Goal: Information Seeking & Learning: Check status

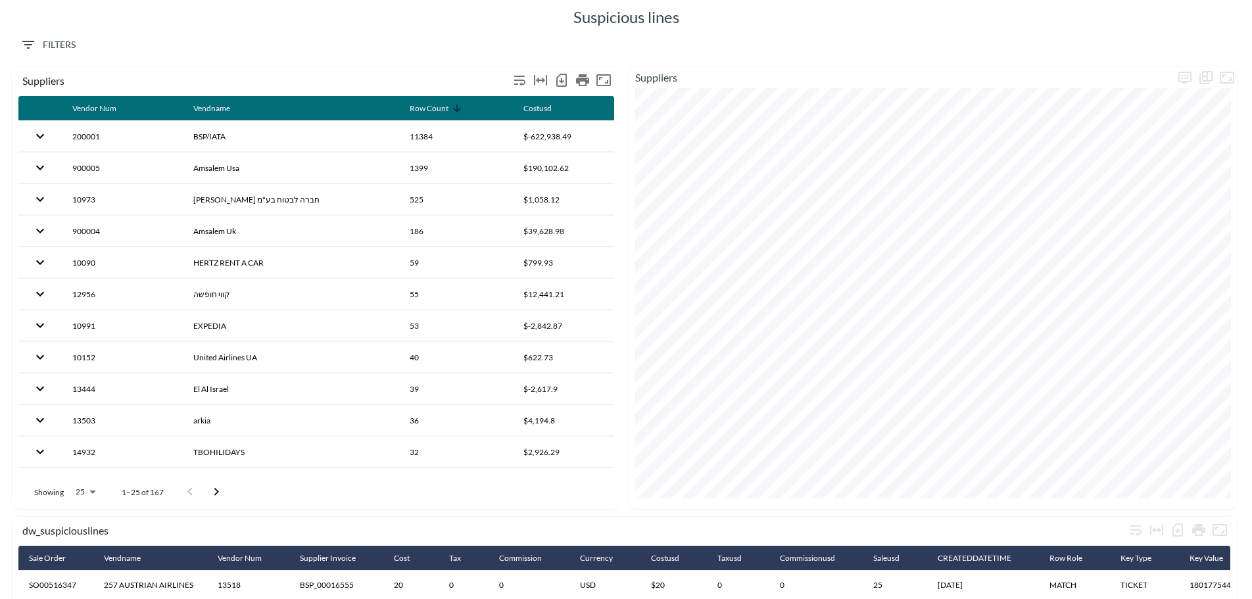
click at [84, 81] on div "Suppliers" at bounding box center [265, 80] width 486 height 12
click at [39, 81] on div "Suppliers" at bounding box center [265, 80] width 486 height 12
click at [47, 45] on span "Filters" at bounding box center [47, 45] width 55 height 16
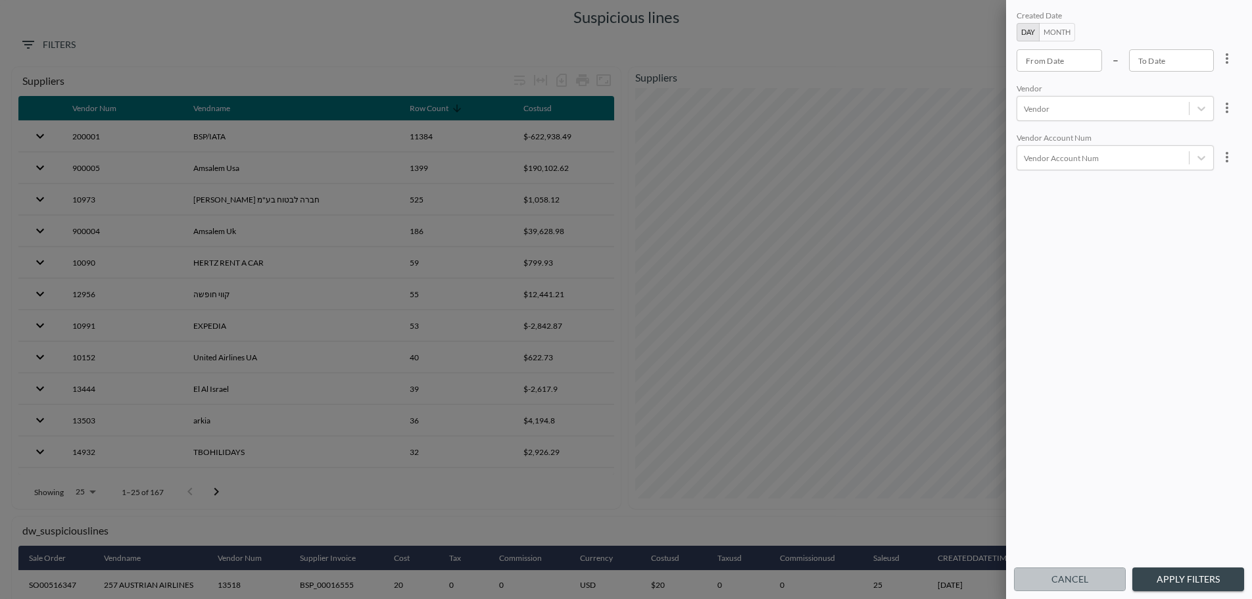
click at [1074, 580] on button "Cancel" at bounding box center [1070, 579] width 112 height 24
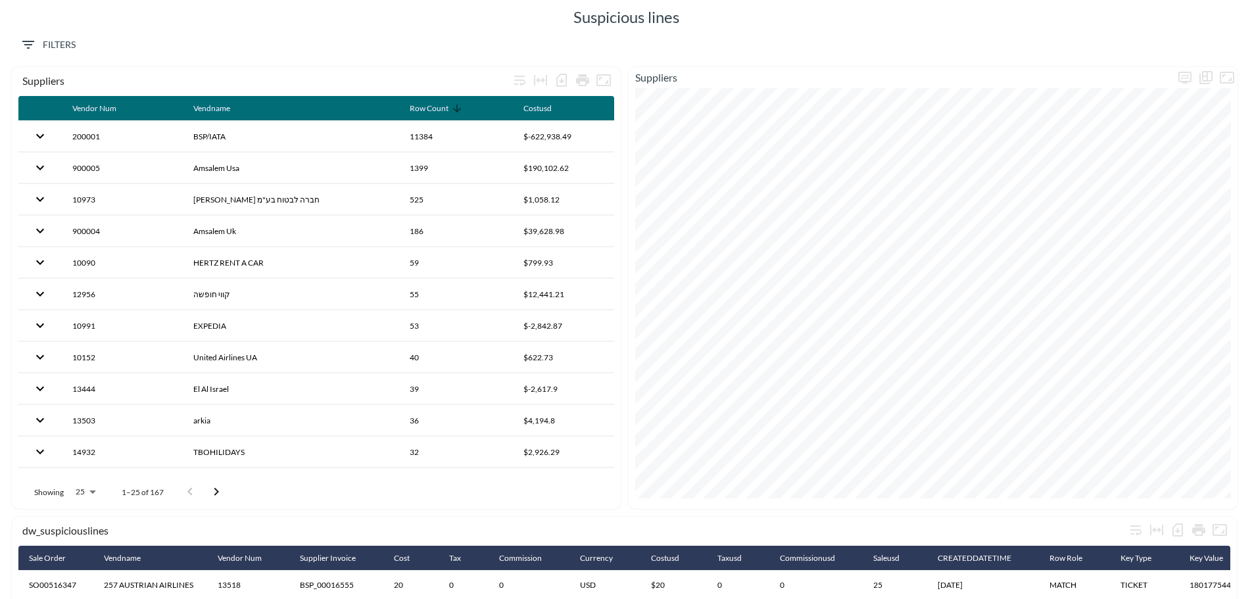
click at [451, 37] on div "0 Filters" at bounding box center [626, 48] width 1238 height 40
click at [421, 24] on div "Suspicious lines" at bounding box center [626, 17] width 1238 height 21
click at [37, 37] on span "0 Filters" at bounding box center [47, 45] width 55 height 16
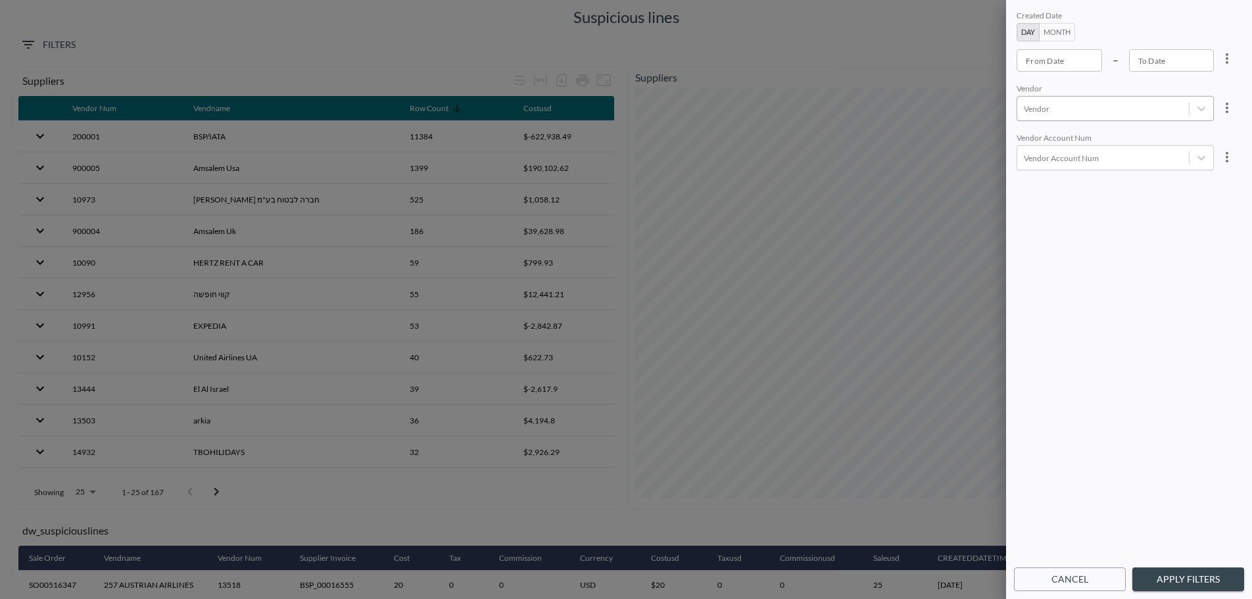
click at [1085, 106] on div at bounding box center [1103, 109] width 158 height 12
click at [1028, 145] on input "CITY RIDE" at bounding box center [1026, 145] width 28 height 28
type input "CITY"
click at [1173, 580] on button "Apply Filters" at bounding box center [1188, 579] width 112 height 24
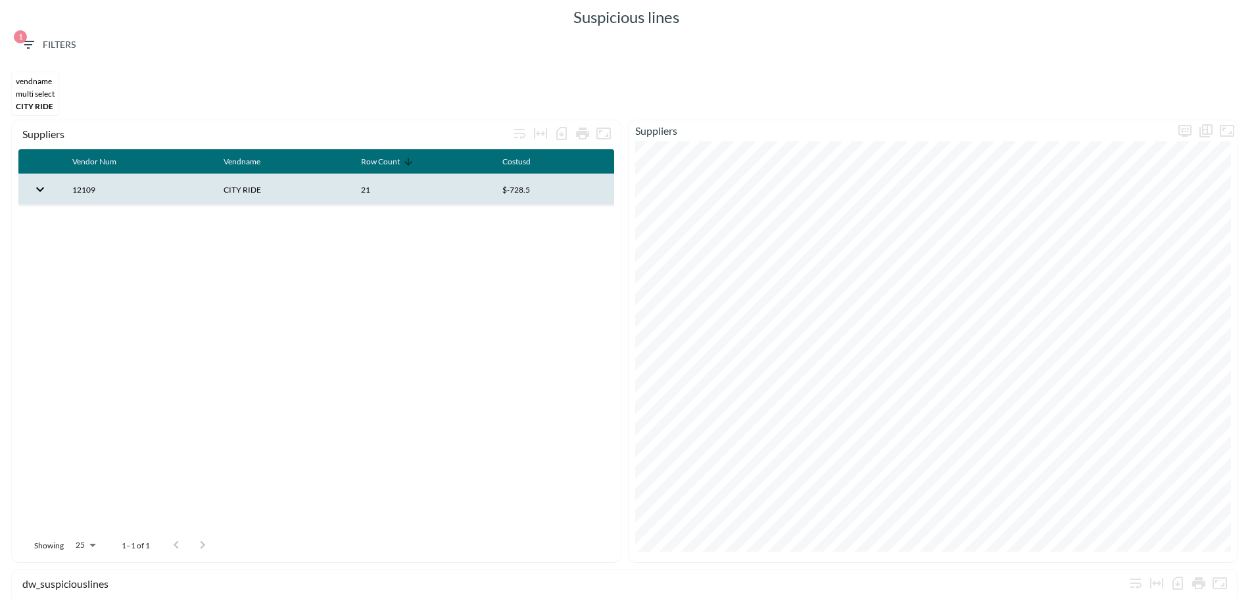
click at [141, 191] on th "12109" at bounding box center [137, 189] width 151 height 31
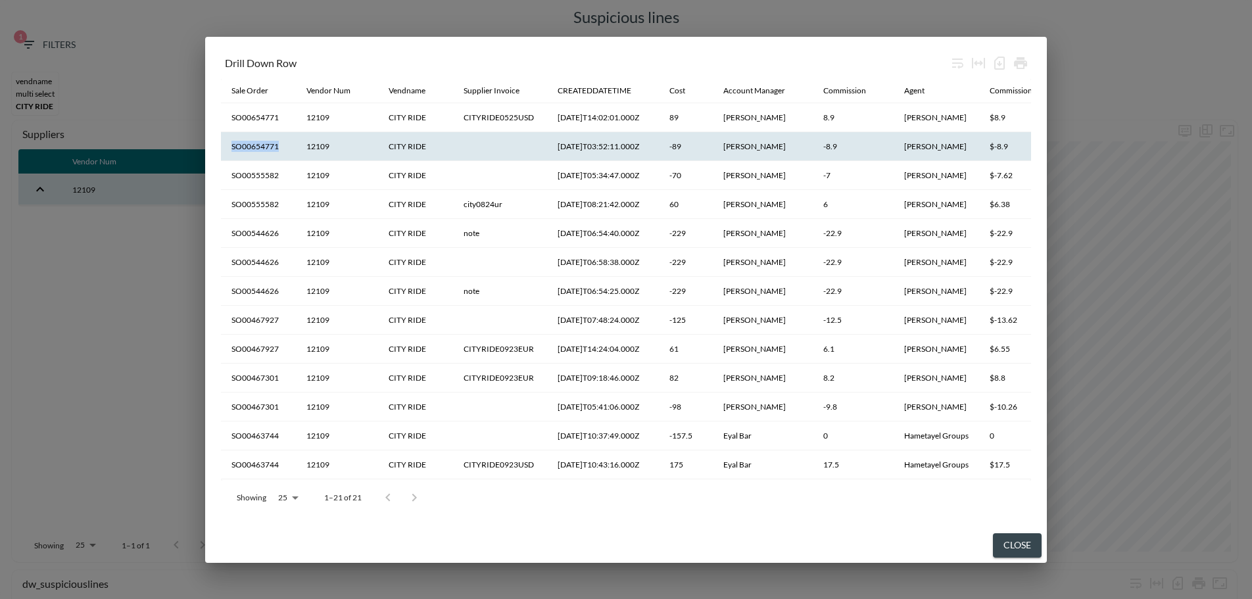
drag, startPoint x: 285, startPoint y: 146, endPoint x: 227, endPoint y: 152, distance: 58.8
click at [227, 152] on th "SO00654771" at bounding box center [258, 146] width 75 height 29
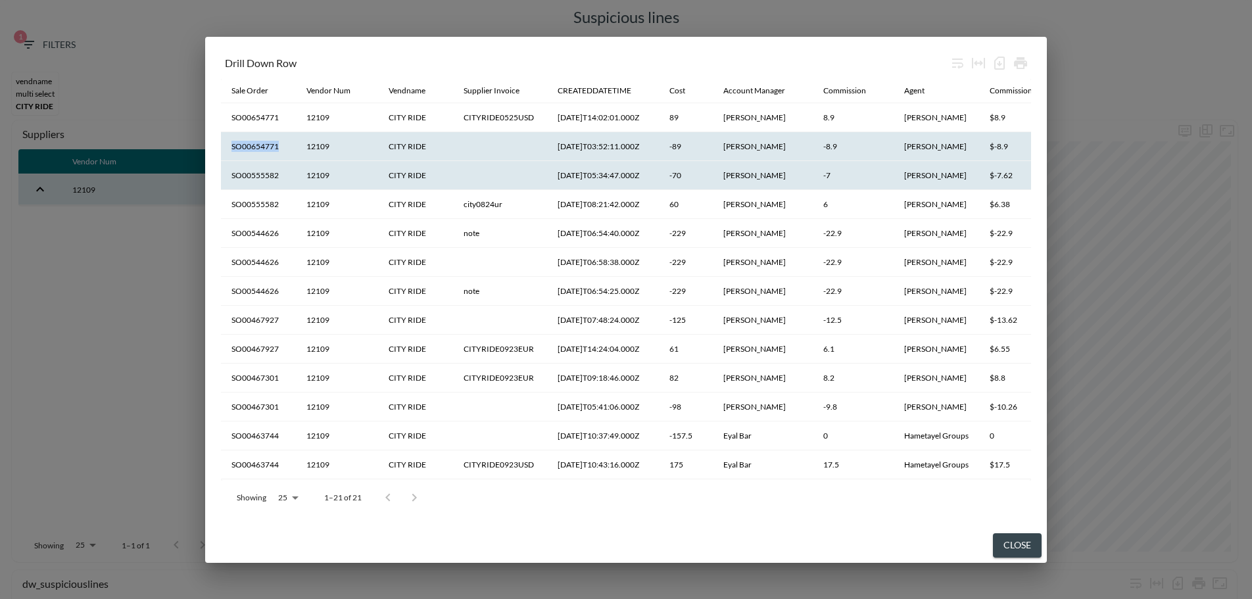
copy th "SO00654771"
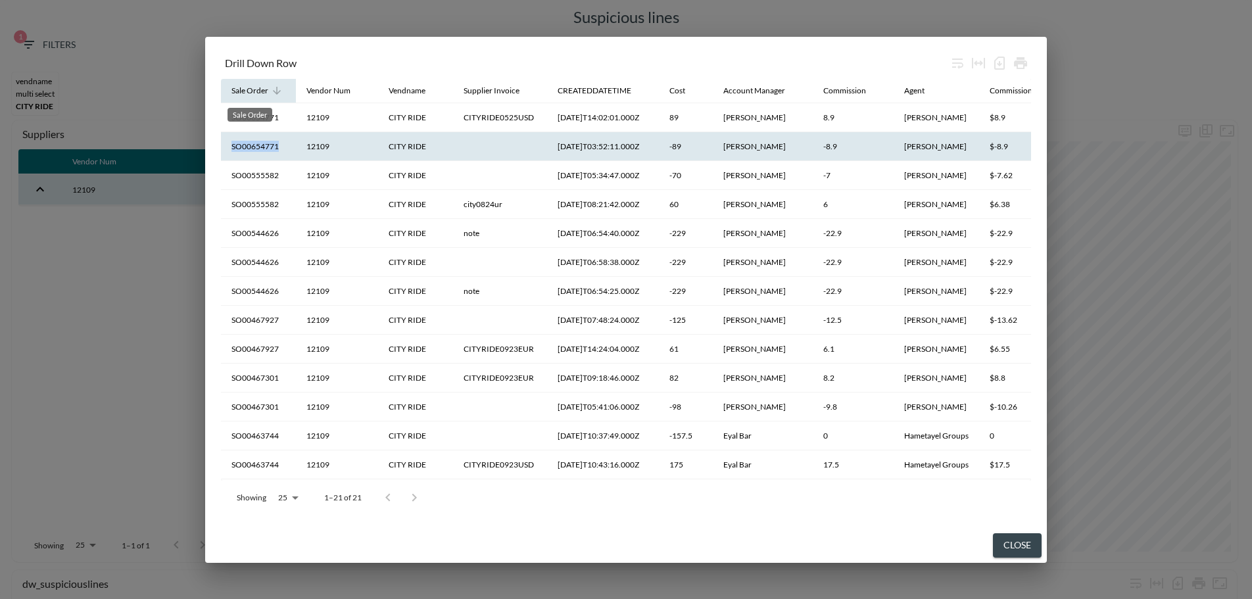
click at [250, 93] on div "Sale Order" at bounding box center [249, 91] width 37 height 16
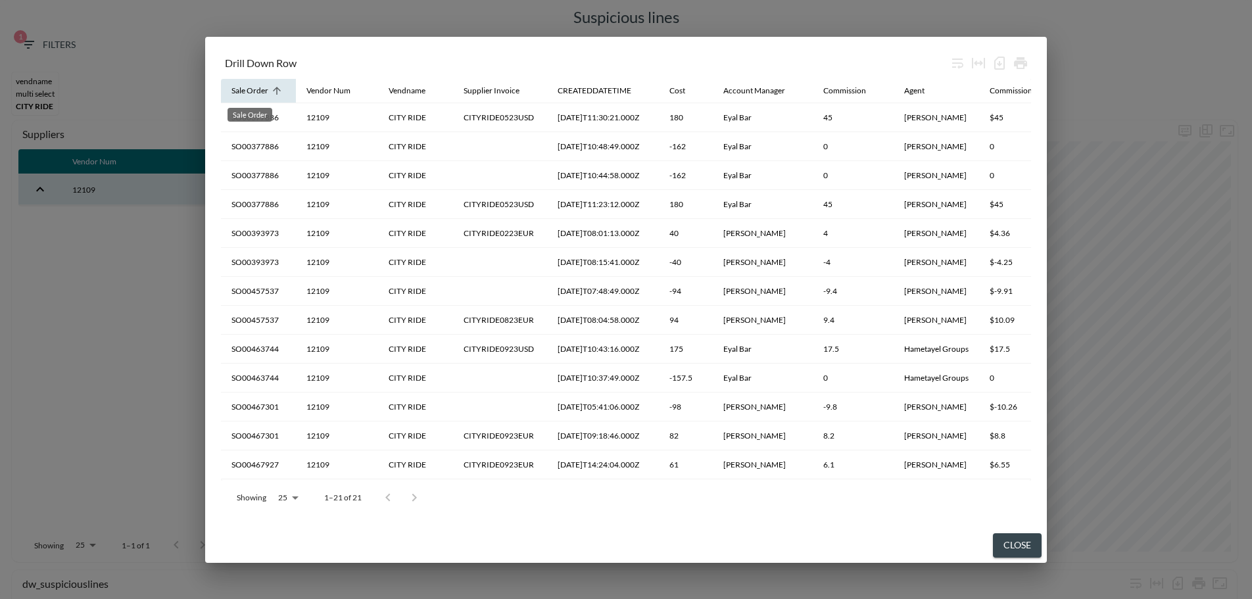
click at [250, 93] on div "Sale Order" at bounding box center [249, 91] width 37 height 16
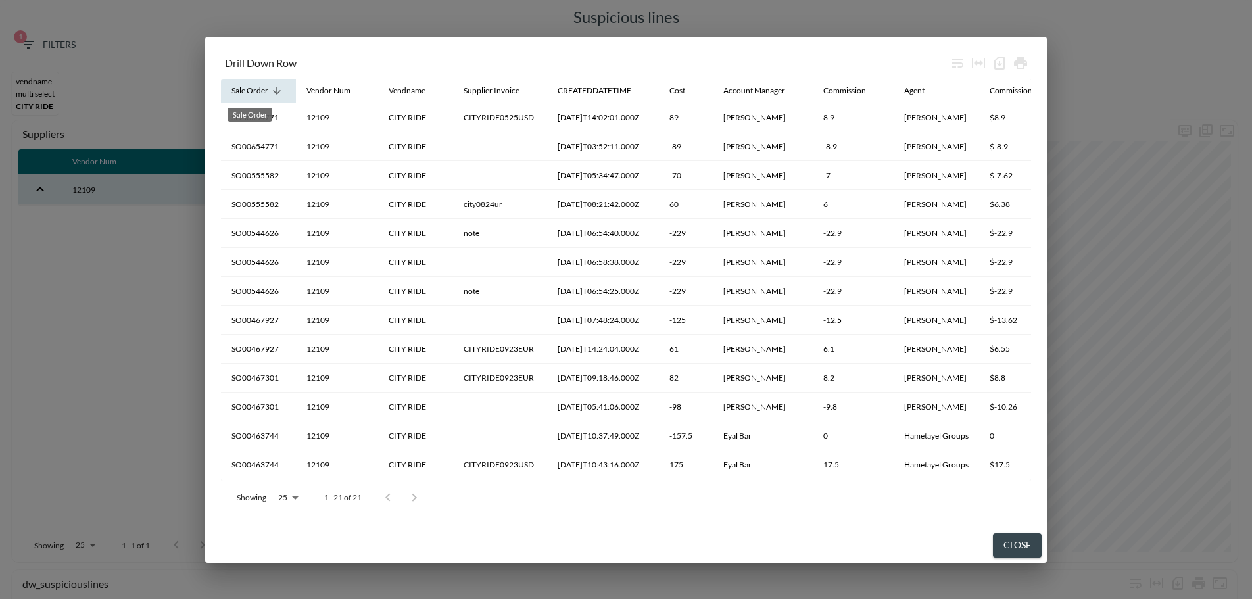
click at [250, 93] on div "Sale Order" at bounding box center [249, 91] width 37 height 16
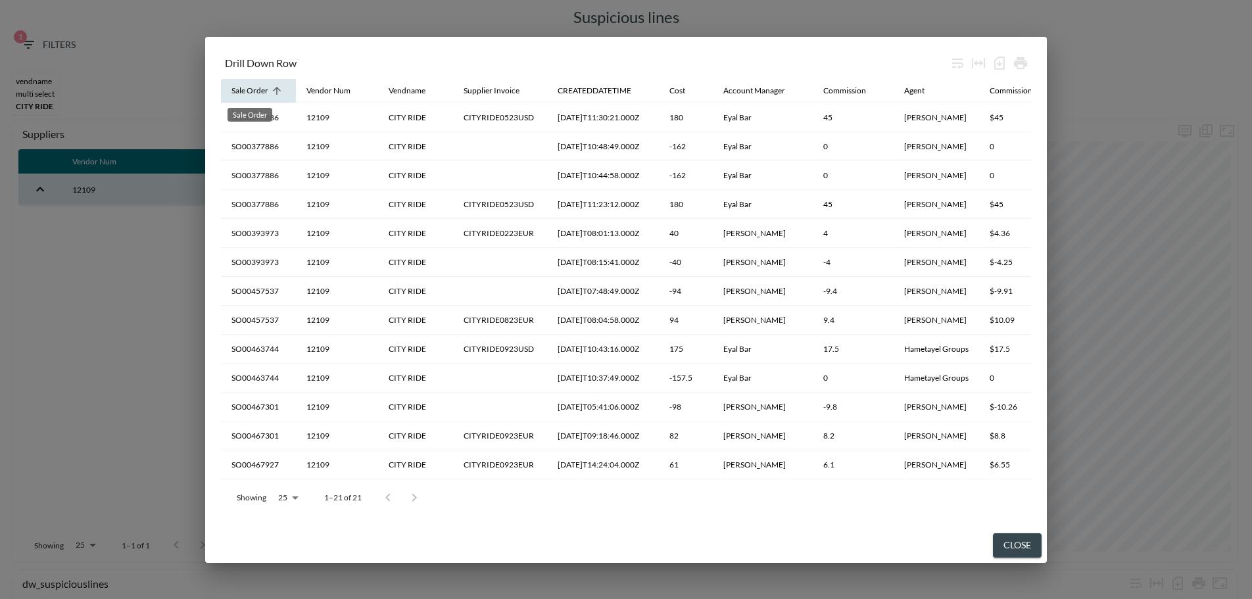
click at [250, 93] on div "Sale Order" at bounding box center [249, 91] width 37 height 16
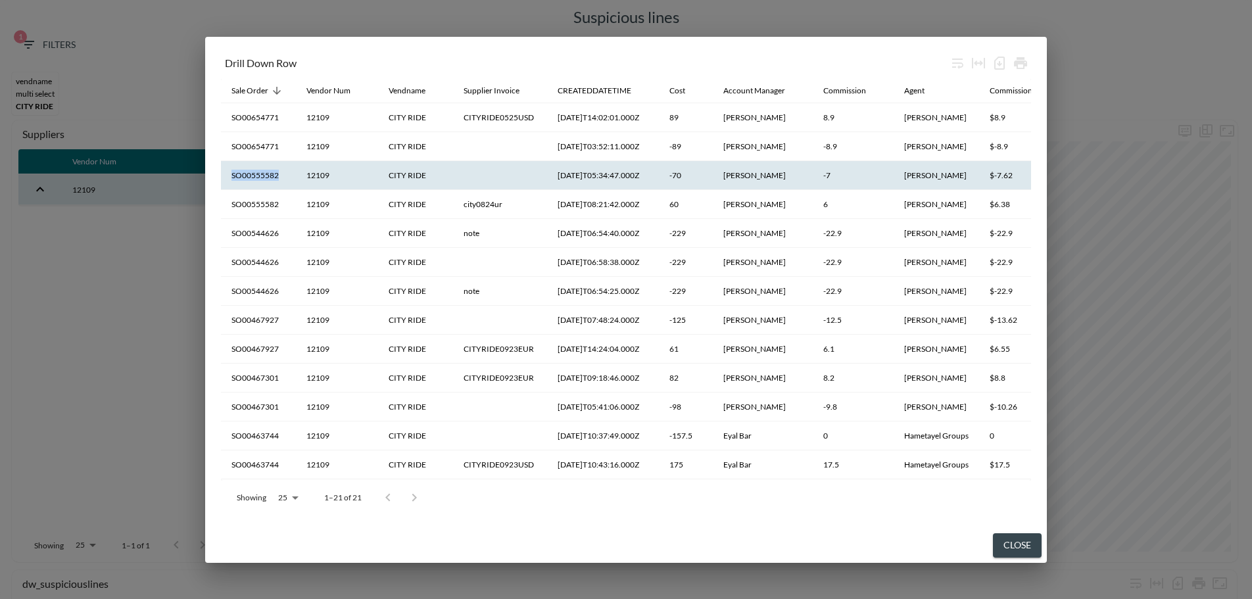
drag, startPoint x: 284, startPoint y: 178, endPoint x: 228, endPoint y: 183, distance: 56.1
click at [228, 183] on th "SO00555582" at bounding box center [258, 175] width 75 height 29
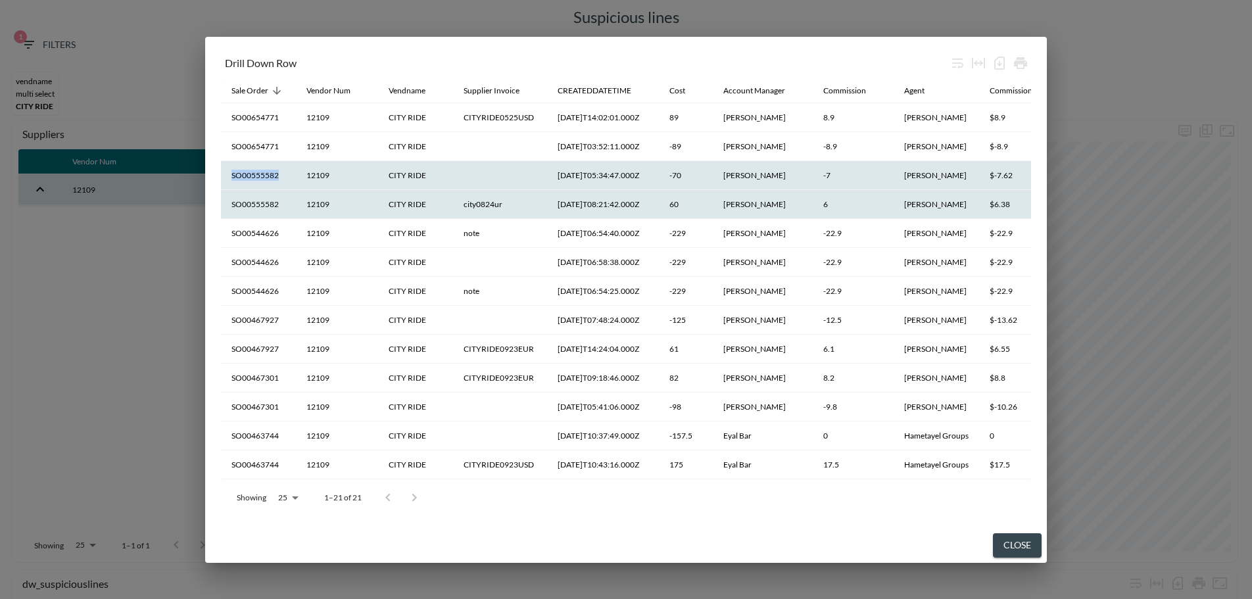
copy th "SO00555582"
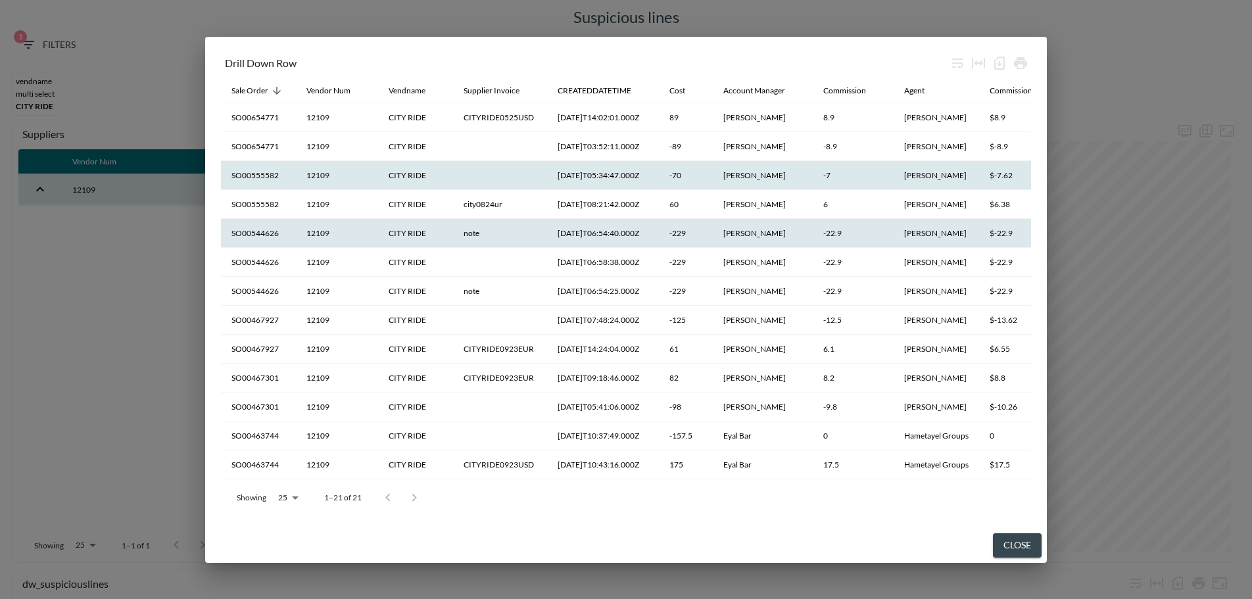
click at [287, 235] on th "SO00544626" at bounding box center [258, 233] width 75 height 29
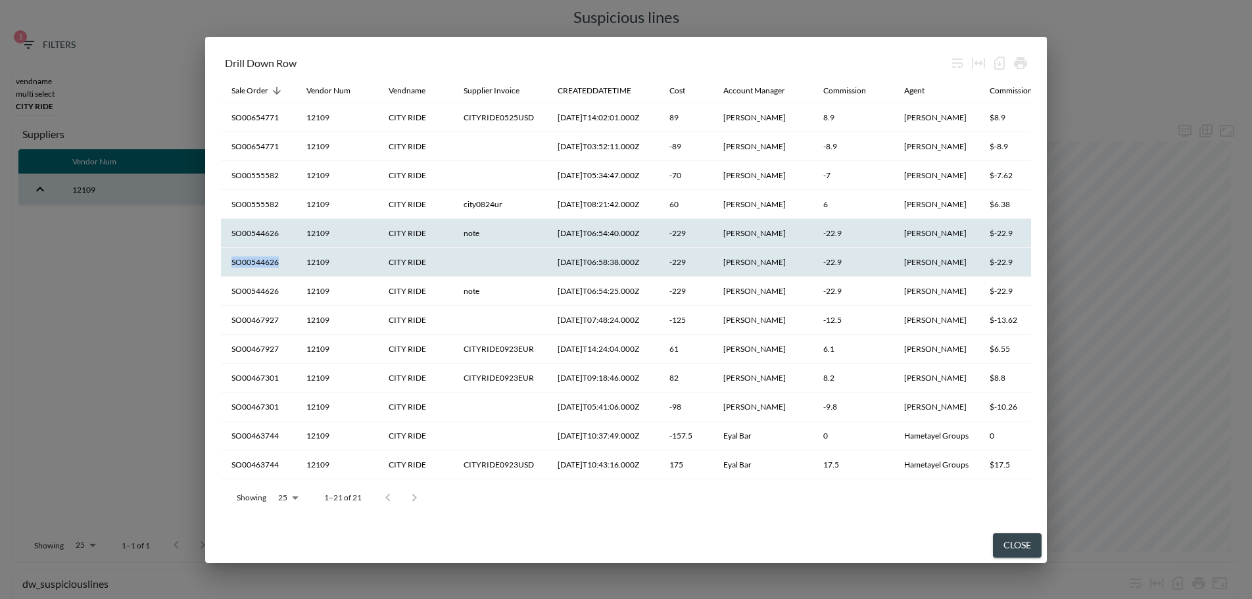
drag, startPoint x: 284, startPoint y: 261, endPoint x: 229, endPoint y: 266, distance: 55.4
click at [229, 266] on th "SO00544626" at bounding box center [258, 262] width 75 height 29
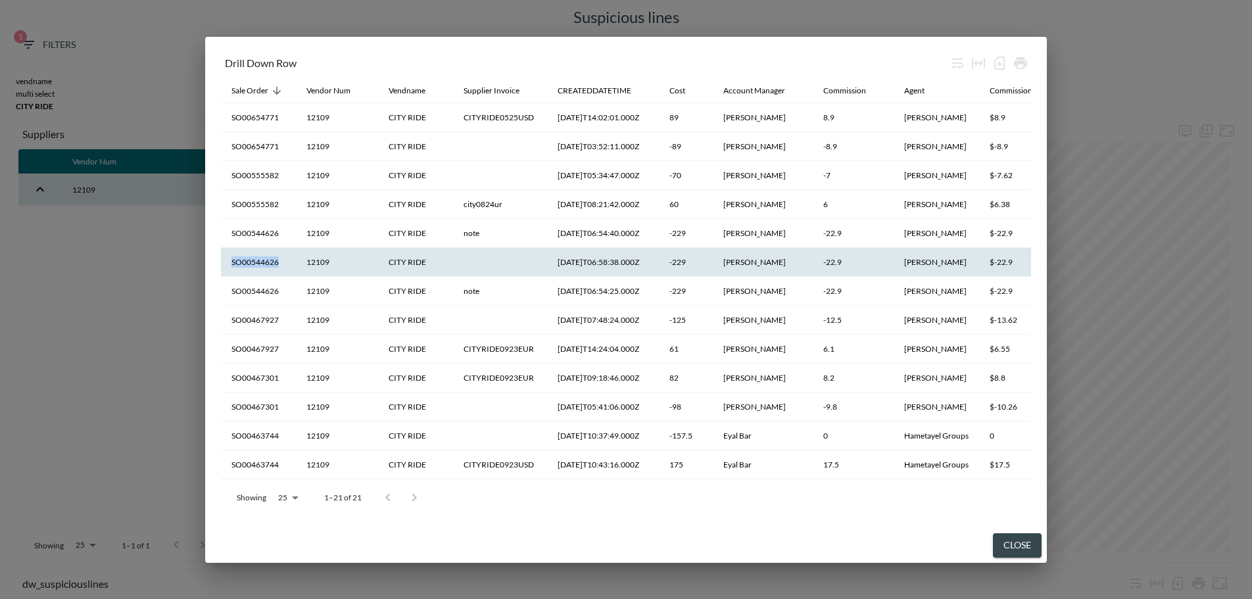
copy th "SO00544626"
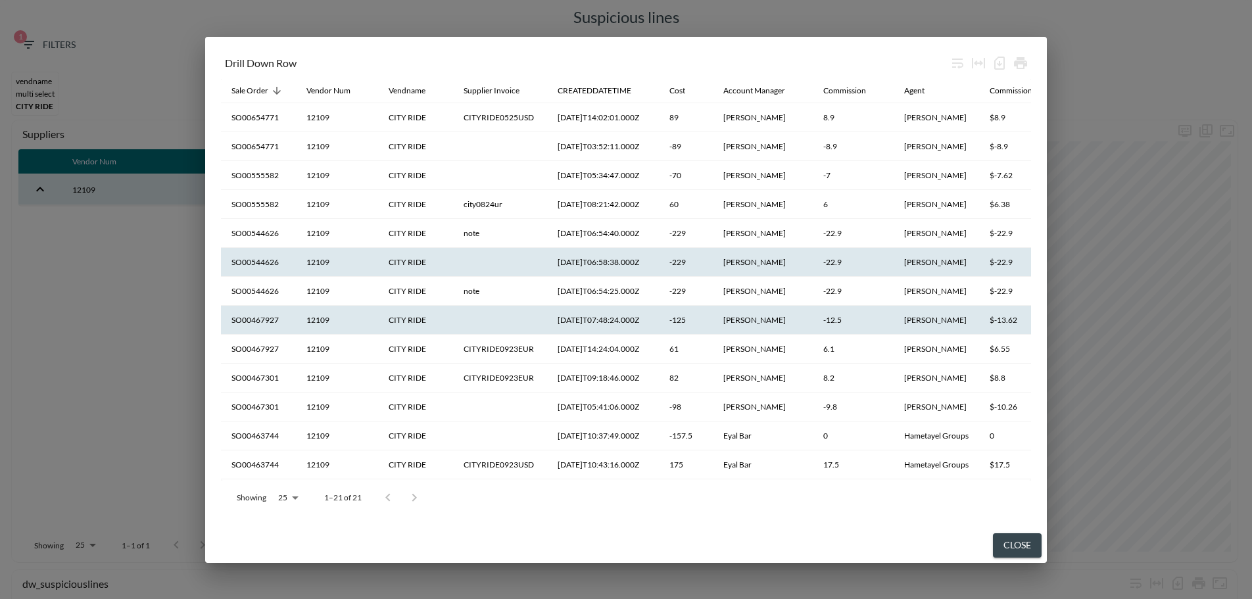
click at [268, 323] on th "SO00467927" at bounding box center [258, 320] width 75 height 29
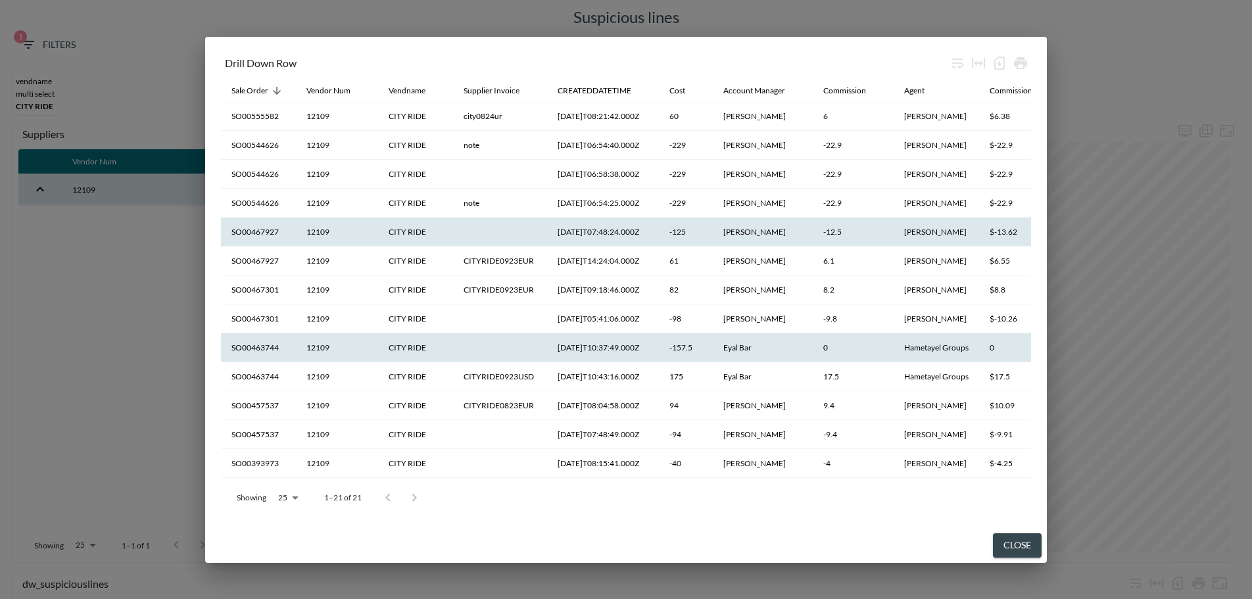
scroll to position [66, 0]
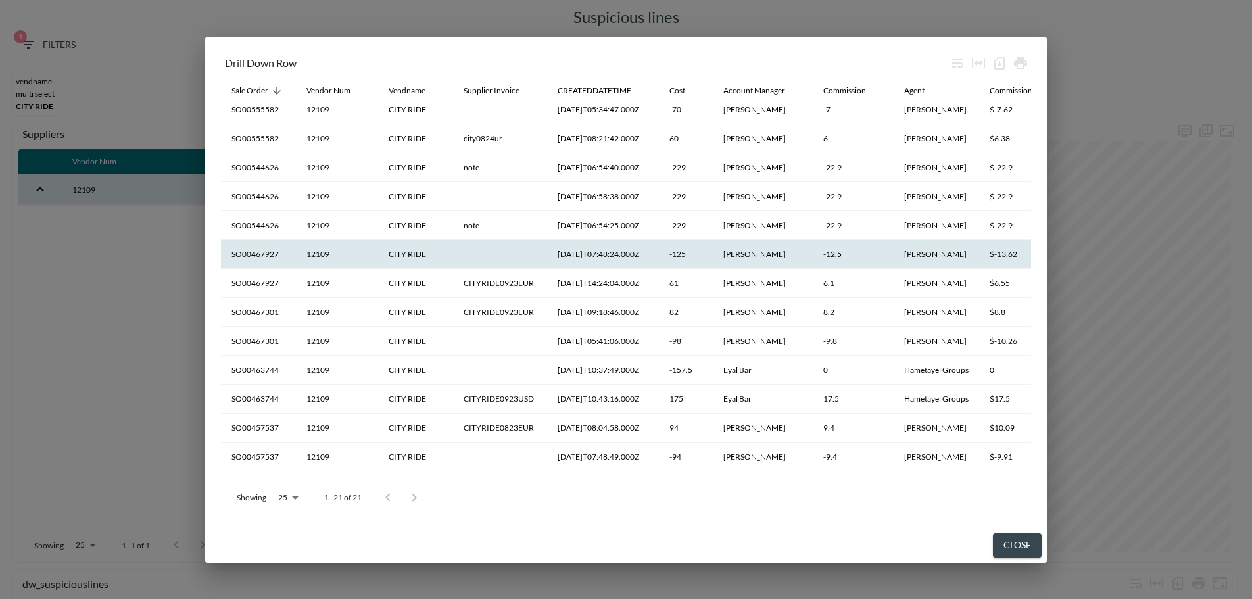
click at [262, 256] on th "SO00467927" at bounding box center [258, 254] width 75 height 29
copy th "SO00467927"
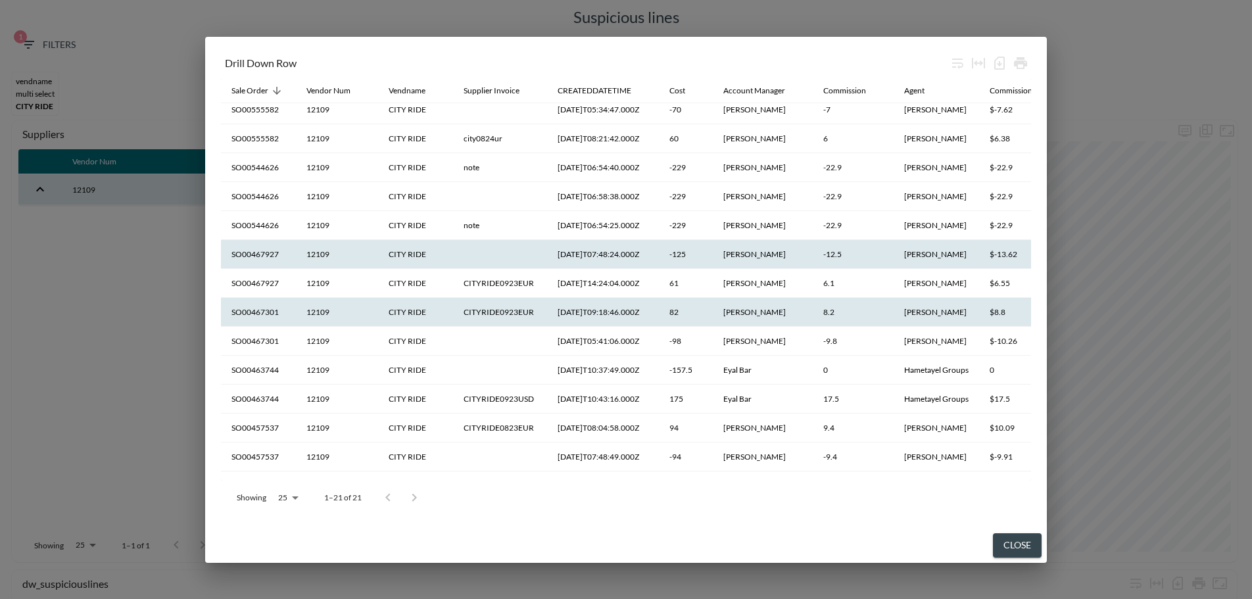
click at [264, 314] on th "SO00467301" at bounding box center [258, 312] width 75 height 29
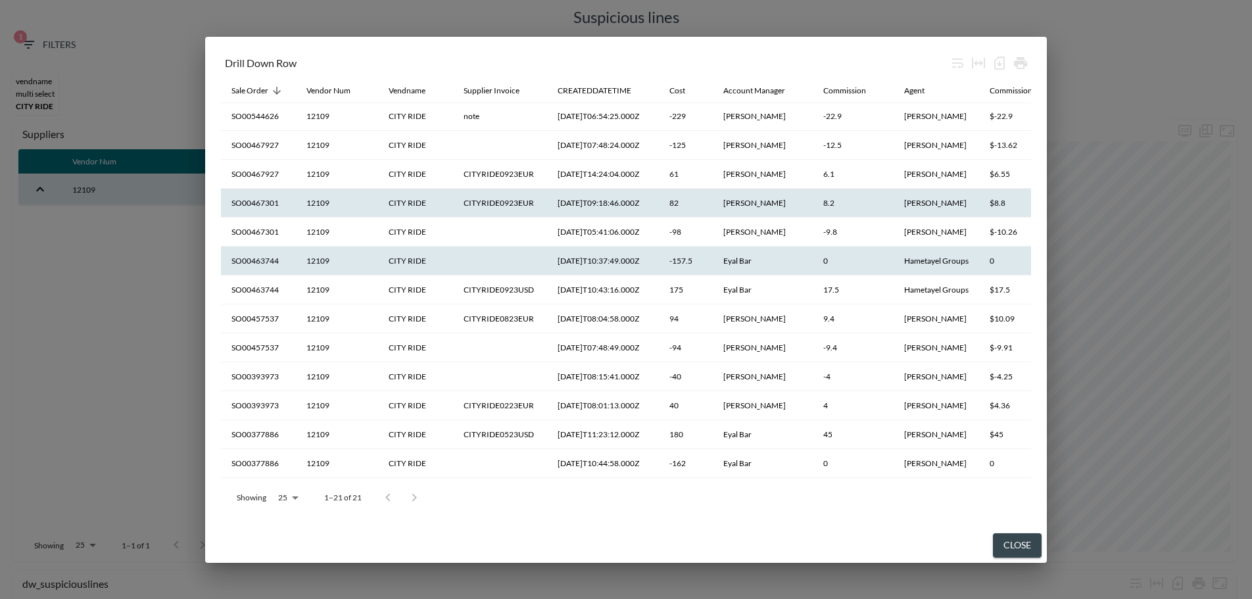
scroll to position [197, 0]
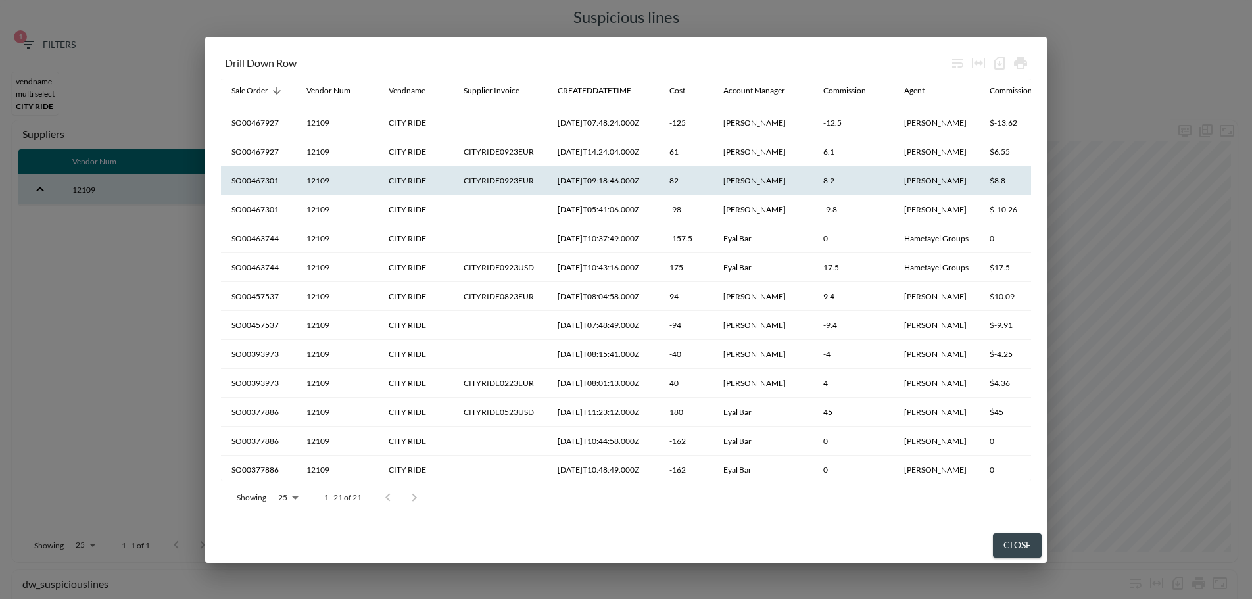
click at [260, 179] on th "SO00467301" at bounding box center [258, 180] width 75 height 29
click at [264, 178] on th "SO00467301" at bounding box center [258, 180] width 75 height 29
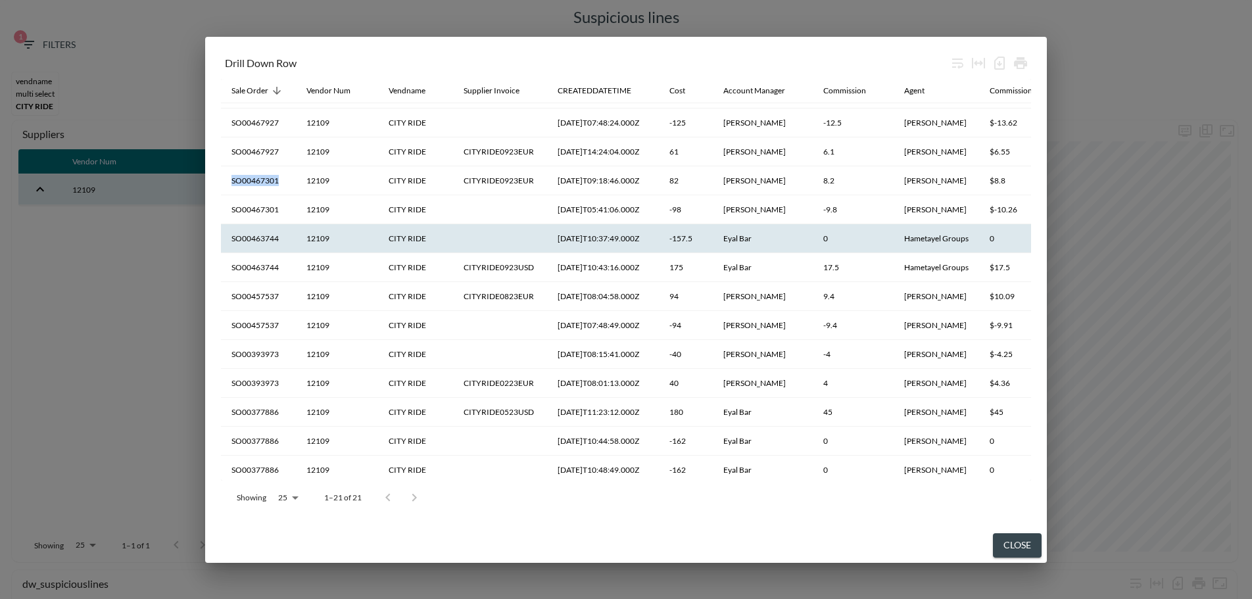
copy th "SO00467301"
click at [256, 240] on th "SO00463744" at bounding box center [258, 238] width 75 height 29
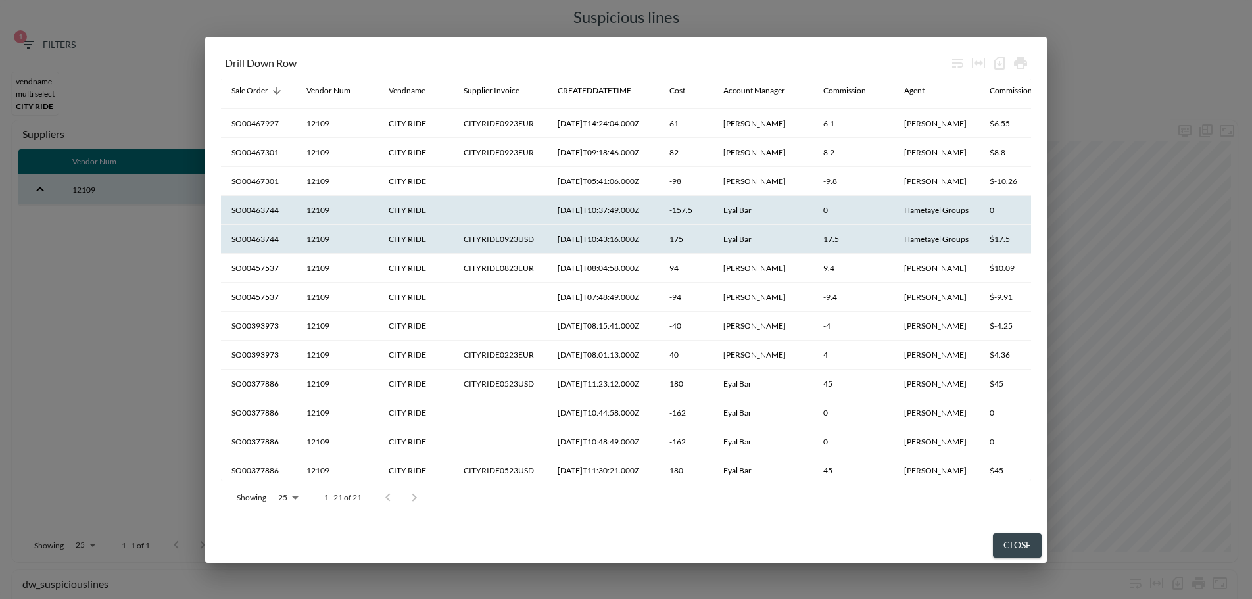
scroll to position [237, 0]
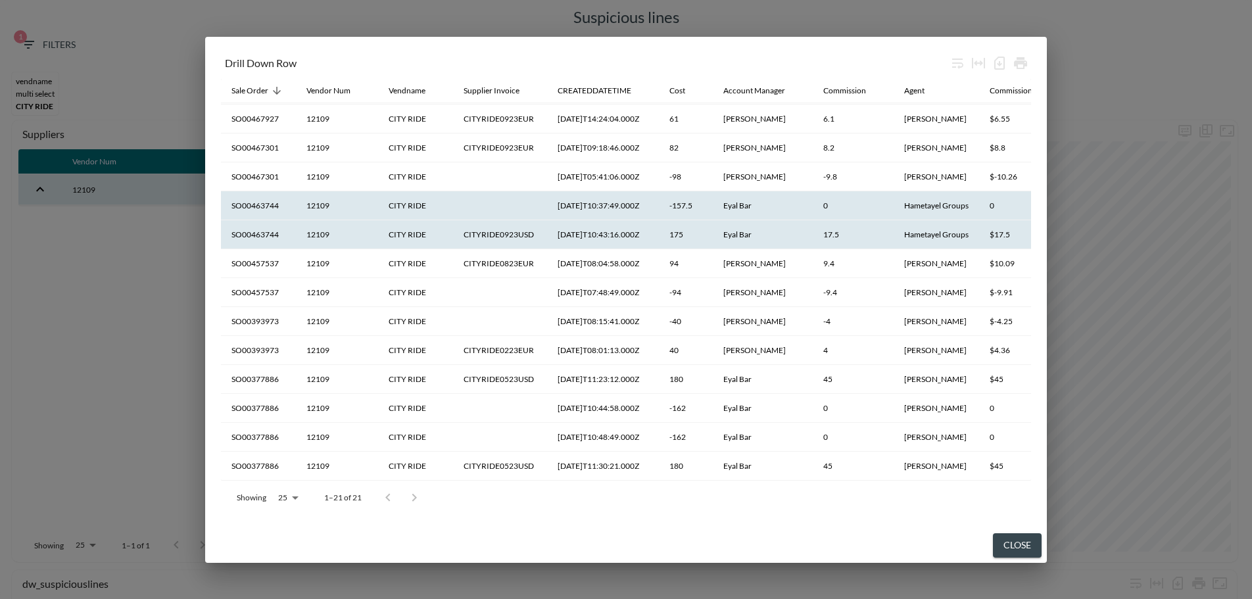
click at [265, 226] on th "SO00463744" at bounding box center [258, 234] width 75 height 29
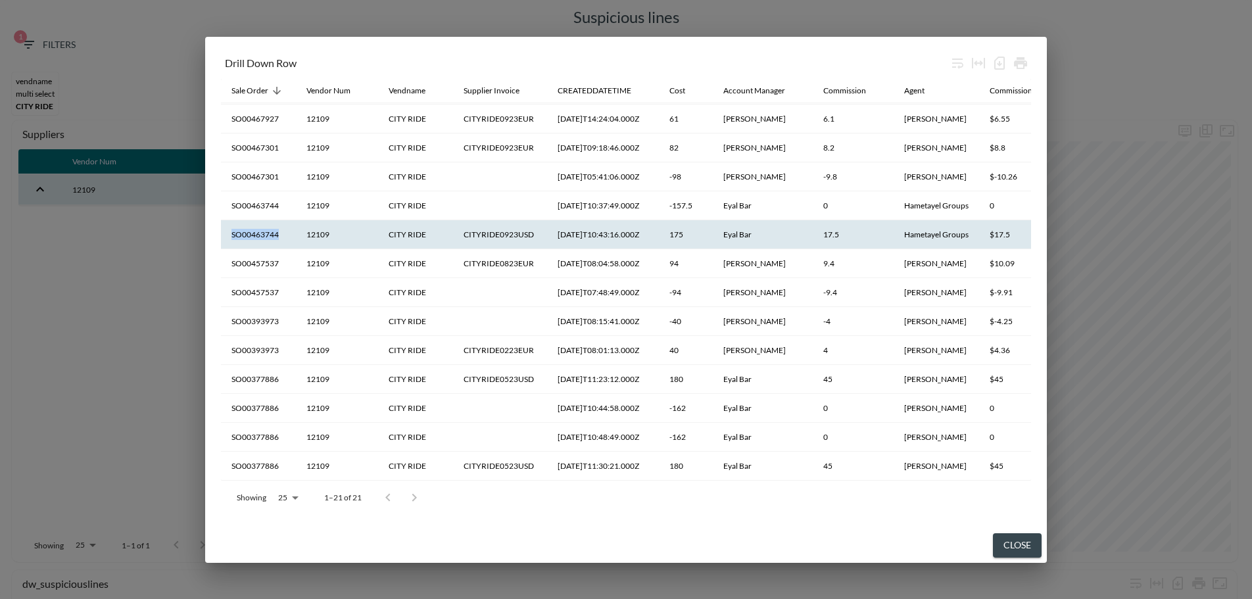
click at [265, 226] on th "SO00463744" at bounding box center [258, 234] width 75 height 29
copy th "SO00463744"
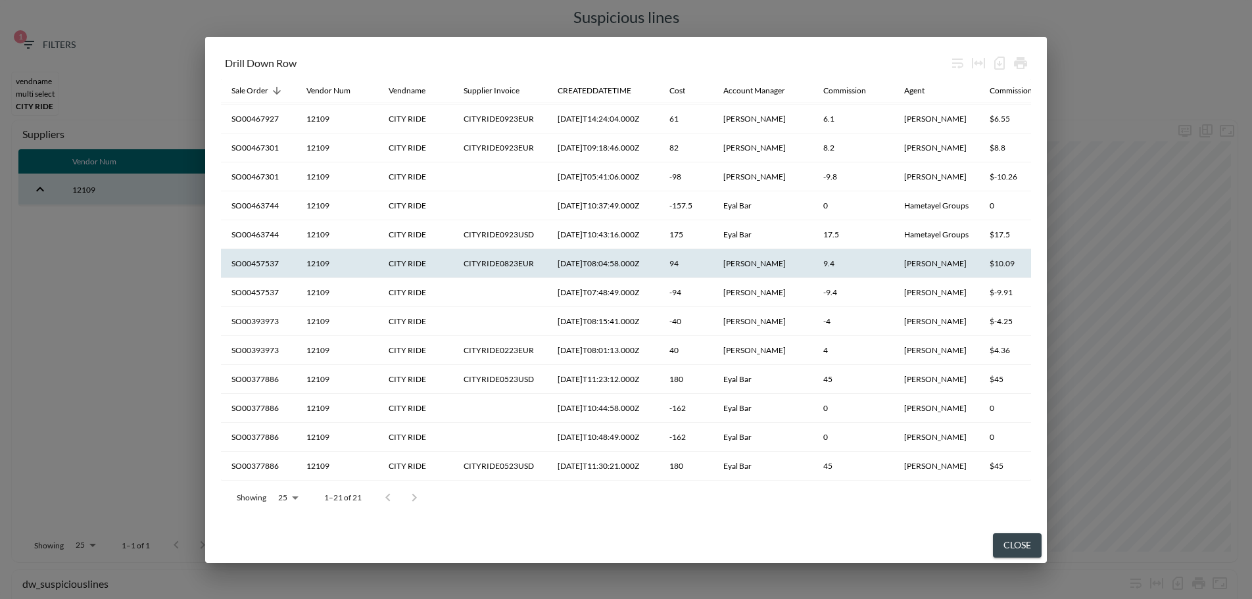
click at [255, 258] on th "SO00457537" at bounding box center [258, 263] width 75 height 29
click at [269, 255] on th "SO00457537" at bounding box center [258, 263] width 75 height 29
copy th "SO00457537"
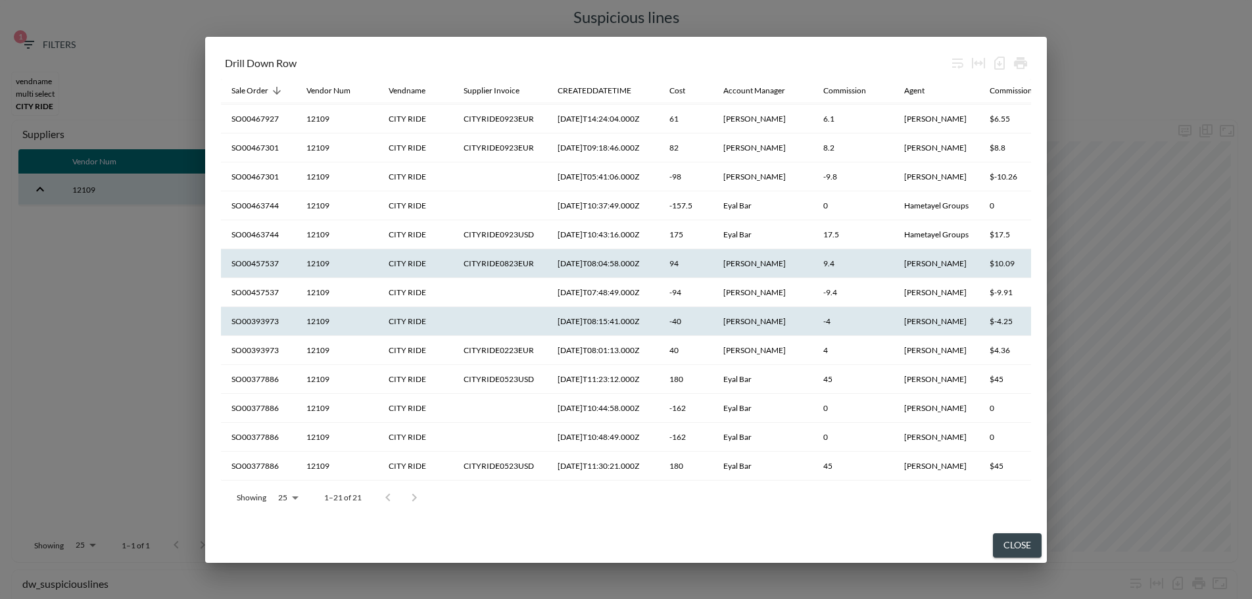
click at [254, 316] on th "SO00393973" at bounding box center [258, 321] width 75 height 29
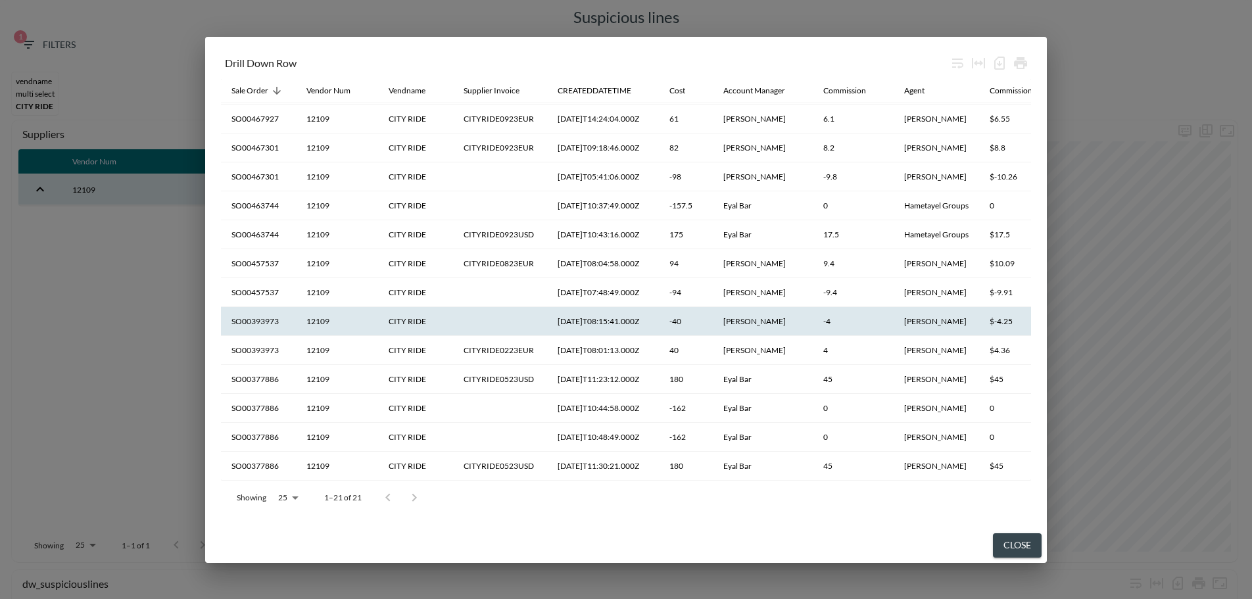
click at [261, 313] on th "SO00393973" at bounding box center [258, 321] width 75 height 29
copy th "SO00393973"
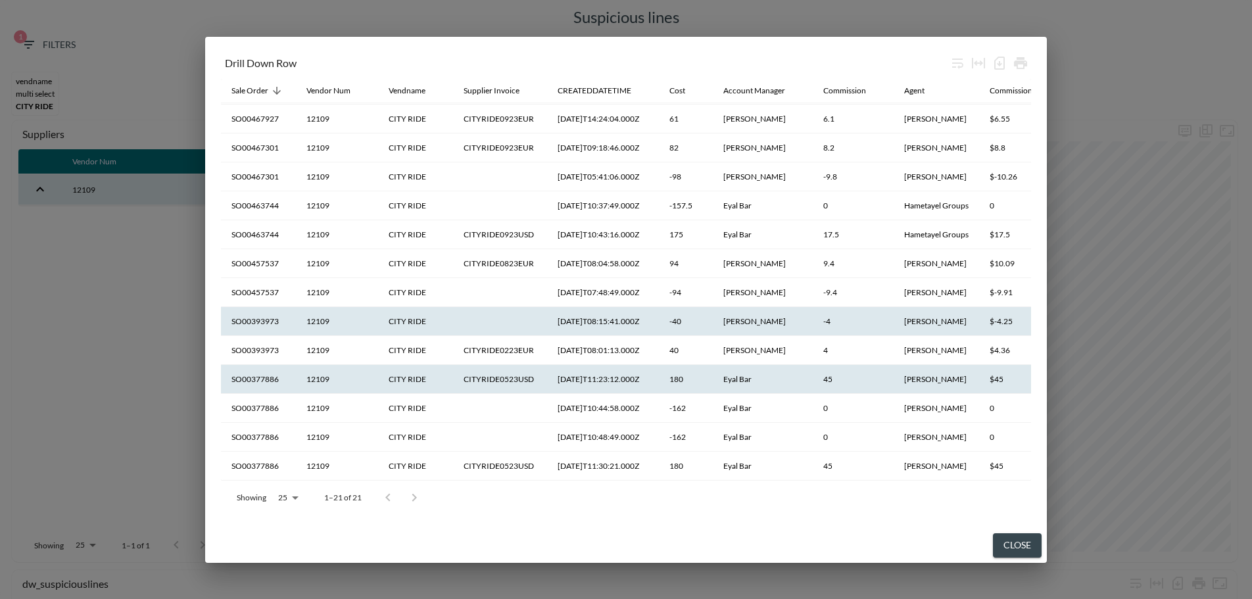
click at [262, 379] on th "SO00377886" at bounding box center [258, 379] width 75 height 29
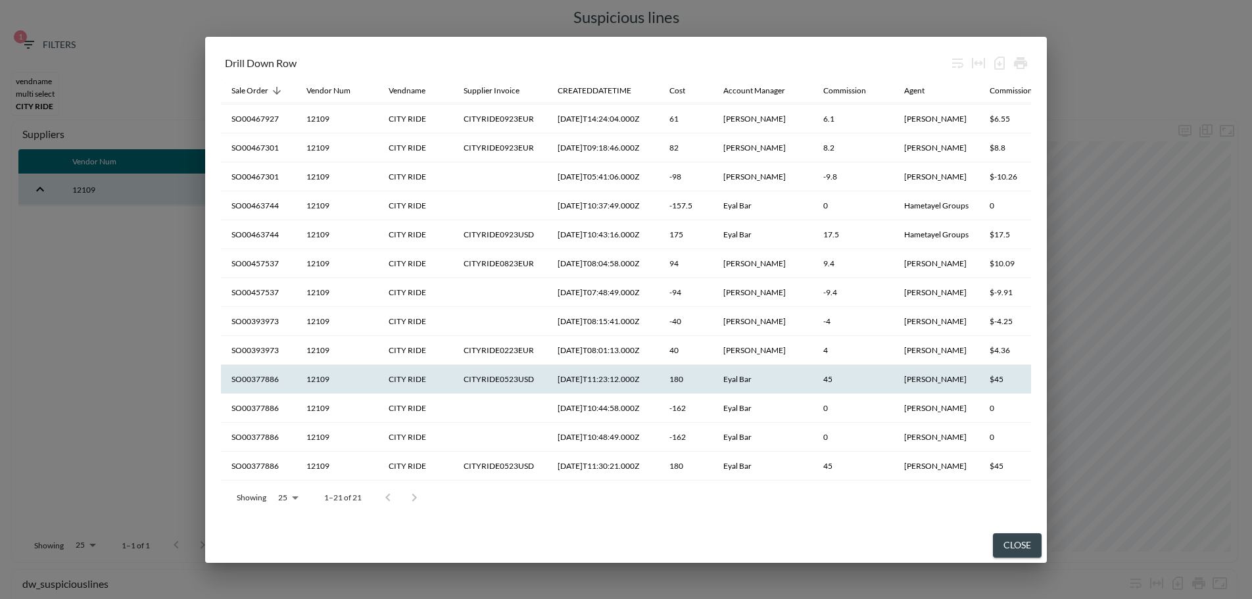
click at [261, 369] on th "SO00377886" at bounding box center [258, 379] width 75 height 29
copy th "SO00377886"
click at [1114, 459] on div "Drill Down Row Sale Order Vendor Num Vendname Supplier Invoice CREATEDDATETIME …" at bounding box center [626, 299] width 1252 height 599
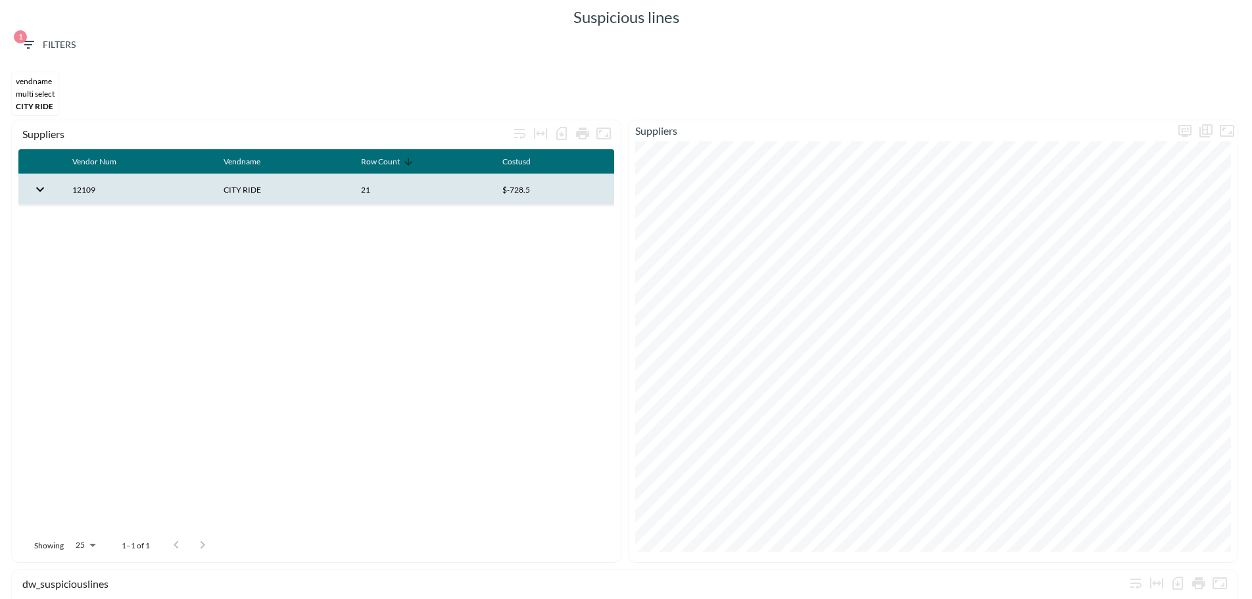
click at [39, 95] on div "MULTI SELECT" at bounding box center [35, 94] width 39 height 10
click at [60, 43] on span "1 Filters" at bounding box center [47, 45] width 55 height 16
